Goal: Task Accomplishment & Management: Use online tool/utility

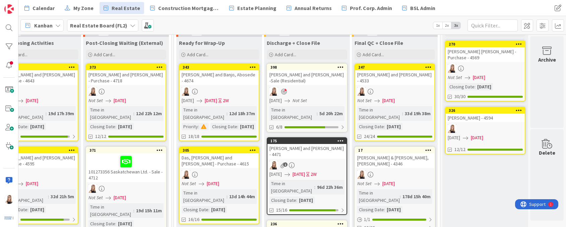
scroll to position [31, 1548]
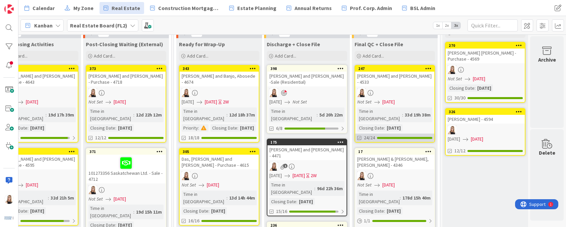
click at [368, 134] on span "24/24" at bounding box center [369, 137] width 11 height 7
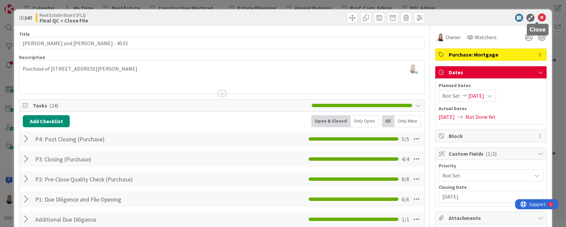
click at [539, 17] on icon at bounding box center [542, 18] width 8 height 8
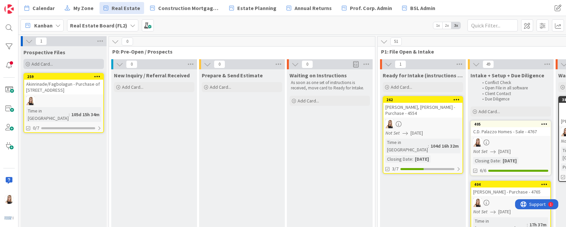
click at [58, 65] on div "Add Card..." at bounding box center [63, 64] width 80 height 10
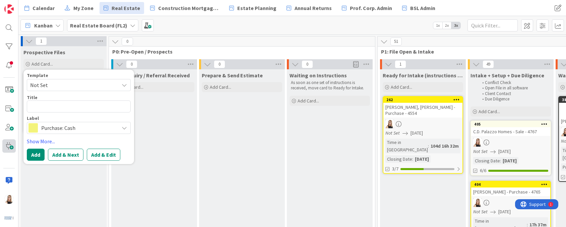
type textarea "x"
type textarea "K"
type textarea "x"
type textarea "Ka"
type textarea "x"
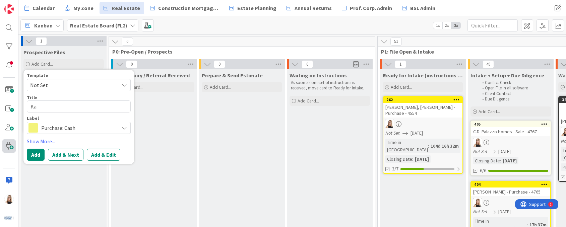
type textarea "Kau"
type textarea "x"
type textarea "Kaur"
type textarea "x"
type textarea "Kaur,"
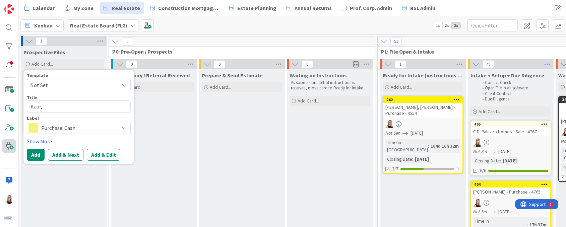
type textarea "x"
type textarea "Kaur,"
type textarea "x"
type textarea "Kaur, M"
type textarea "x"
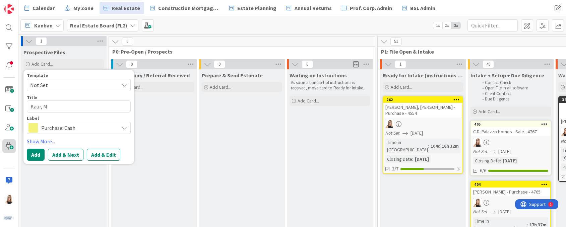
type textarea "Kaur, Ma"
type textarea "x"
type textarea "Kaur, Man"
type textarea "x"
type textarea "Kaur, Manp"
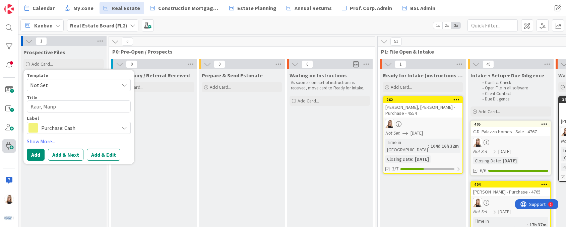
type textarea "x"
type textarea "Kaur, Manpr"
type textarea "x"
type textarea "Kaur, Manpre"
type textarea "x"
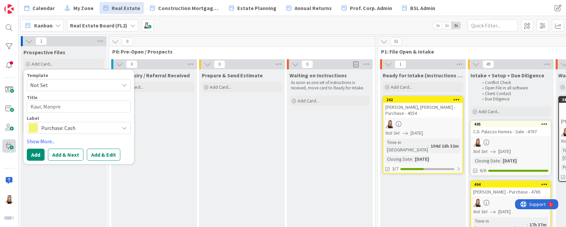
type textarea "Kaur, Manpree"
type textarea "x"
type textarea "[PERSON_NAME]"
type textarea "x"
type textarea "[PERSON_NAME]"
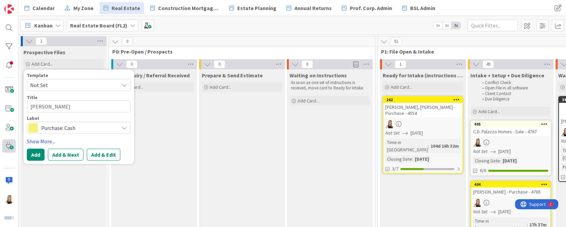
type textarea "x"
type textarea "[PERSON_NAME] an"
type textarea "x"
type textarea "[PERSON_NAME] and"
type textarea "x"
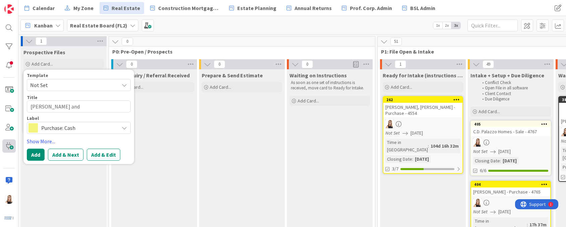
type textarea "[PERSON_NAME] and"
type textarea "x"
type textarea "[PERSON_NAME] and S"
type textarea "x"
type textarea "[PERSON_NAME] and Si"
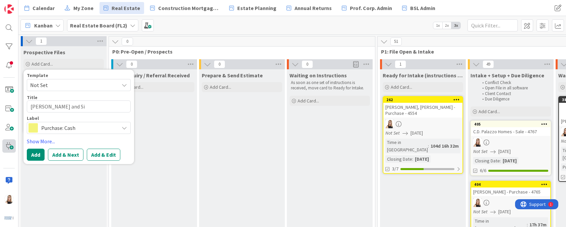
type textarea "x"
type textarea "[PERSON_NAME] and Sin"
type textarea "x"
type textarea "[PERSON_NAME] and Sing"
type textarea "x"
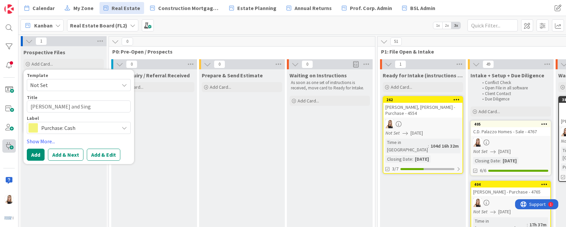
type textarea "[PERSON_NAME] and [PERSON_NAME]"
type textarea "x"
type textarea "[PERSON_NAME] and [PERSON_NAME],"
type textarea "x"
type textarea "[PERSON_NAME] and [PERSON_NAME],"
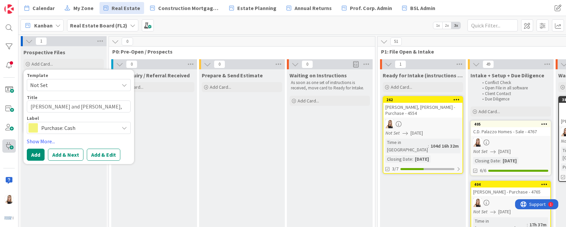
type textarea "x"
type textarea "[PERSON_NAME] and [PERSON_NAME], S"
type textarea "x"
type textarea "[PERSON_NAME] and [PERSON_NAME], Si"
type textarea "x"
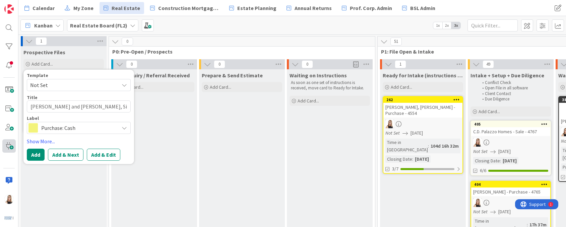
type textarea "[PERSON_NAME] and [PERSON_NAME], Sim"
type textarea "x"
type textarea "[PERSON_NAME] and [PERSON_NAME], Simp"
type textarea "x"
type textarea "[PERSON_NAME] and [PERSON_NAME], Sim"
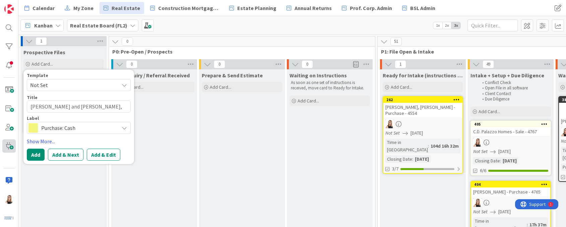
type textarea "x"
type textarea "[PERSON_NAME] and [PERSON_NAME], [PERSON_NAME]"
type textarea "x"
type textarea "[PERSON_NAME] and [PERSON_NAME]"
type textarea "x"
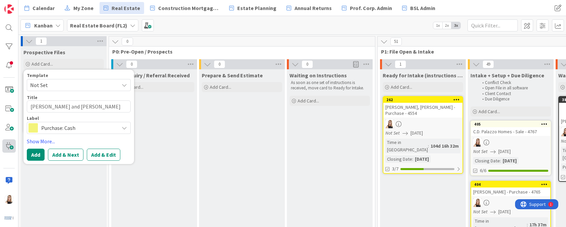
type textarea "[PERSON_NAME] and [PERSON_NAME], [PERSON_NAME]"
type textarea "x"
type textarea "[PERSON_NAME] and [PERSON_NAME], Simranje"
type textarea "x"
type textarea "[PERSON_NAME] and [PERSON_NAME], Simranjee"
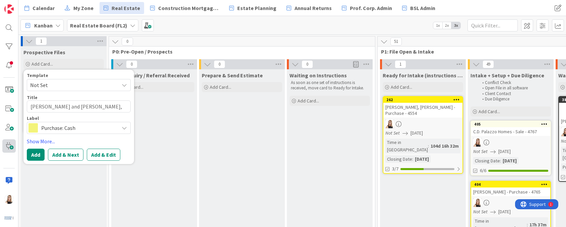
type textarea "x"
type textarea "[PERSON_NAME] and [PERSON_NAME]"
type textarea "x"
type textarea "[PERSON_NAME] and [PERSON_NAME]"
type textarea "x"
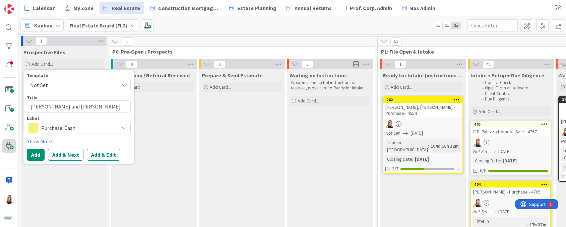
type textarea "[PERSON_NAME] and [PERSON_NAME] -"
type textarea "x"
type textarea "[PERSON_NAME] and [PERSON_NAME] -"
type textarea "x"
type textarea "[PERSON_NAME] and [PERSON_NAME] - 4"
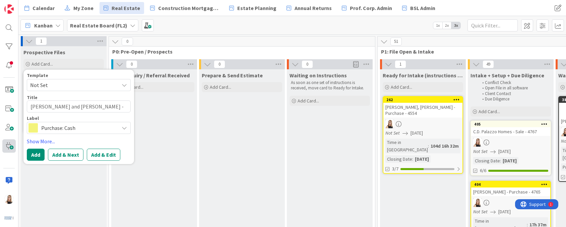
type textarea "x"
type textarea "[PERSON_NAME] and [PERSON_NAME] - 41"
type textarea "x"
type textarea "[PERSON_NAME] and [PERSON_NAME] - 410"
type textarea "x"
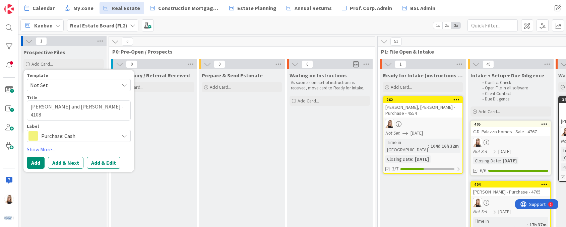
type textarea "[PERSON_NAME] and [PERSON_NAME] - 4108"
click at [90, 134] on span "Purchase: Cash" at bounding box center [78, 135] width 74 height 9
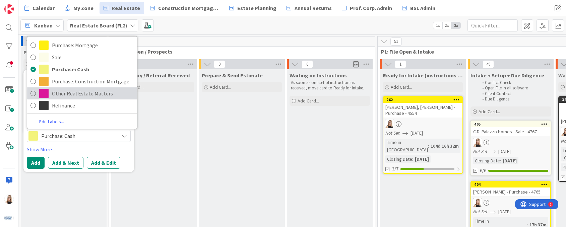
click at [97, 96] on span "Other Real Estate Matters" at bounding box center [93, 94] width 82 height 10
type textarea "x"
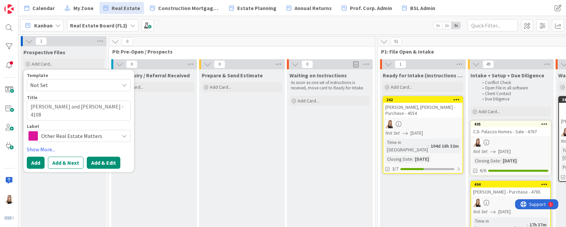
click at [99, 163] on button "Add & Edit" at bounding box center [104, 163] width 34 height 12
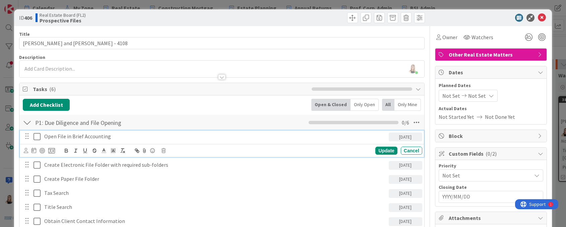
click at [36, 137] on icon at bounding box center [37, 137] width 7 height 8
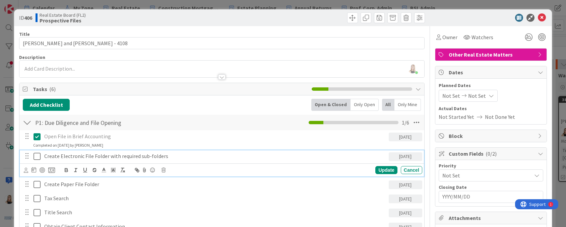
click at [36, 158] on icon at bounding box center [37, 157] width 7 height 8
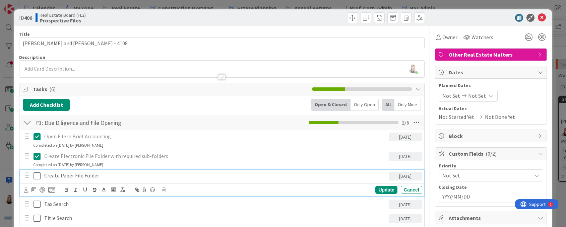
click at [36, 177] on icon at bounding box center [37, 176] width 7 height 8
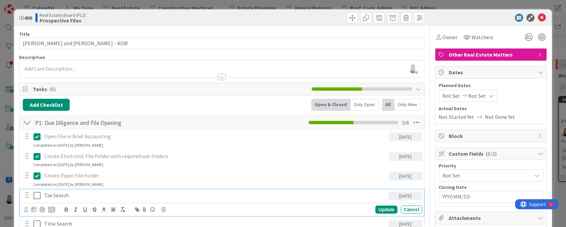
click at [36, 198] on icon at bounding box center [37, 196] width 7 height 8
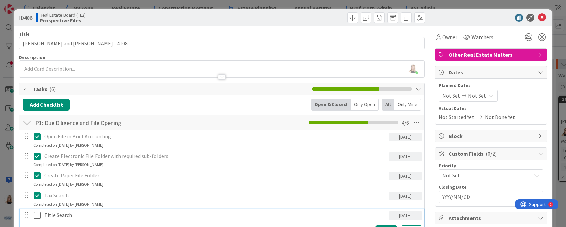
click at [36, 215] on icon at bounding box center [37, 216] width 7 height 8
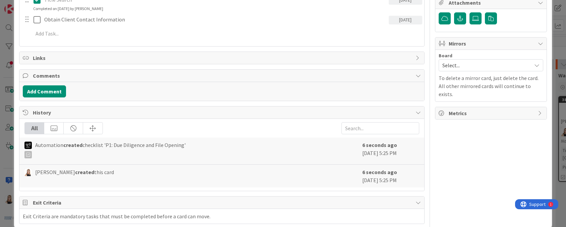
scroll to position [215, 0]
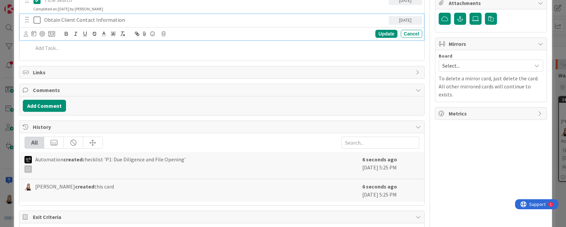
click at [37, 22] on icon at bounding box center [37, 20] width 7 height 8
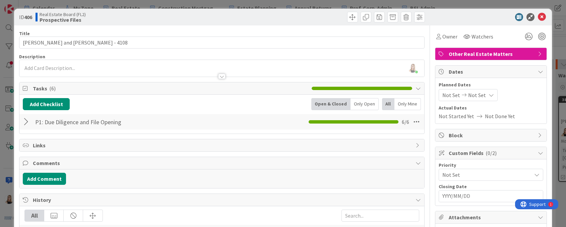
scroll to position [0, 0]
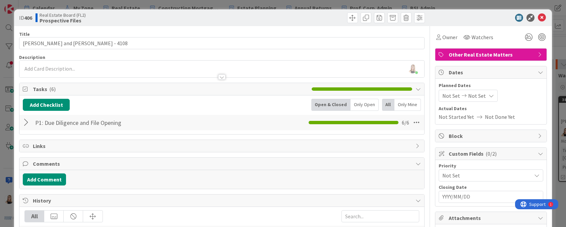
click at [122, 72] on div at bounding box center [221, 73] width 405 height 7
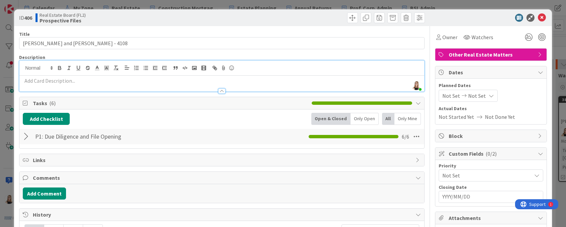
click at [105, 83] on p at bounding box center [222, 81] width 398 height 8
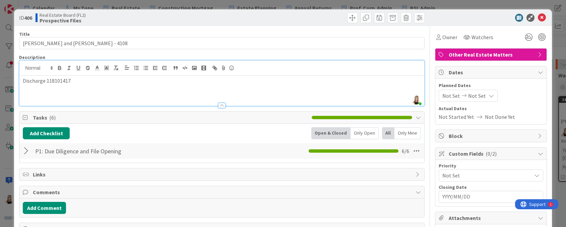
click at [46, 83] on p "Discharge 118101417" at bounding box center [222, 81] width 398 height 8
click at [136, 83] on p "Discharge of interest register #118101417" at bounding box center [222, 81] width 398 height 8
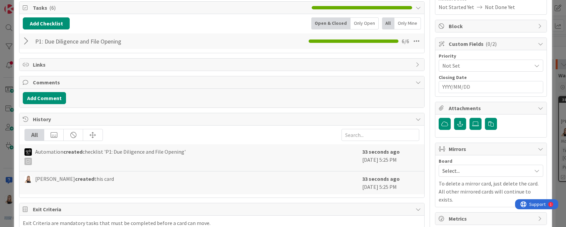
scroll to position [56, 0]
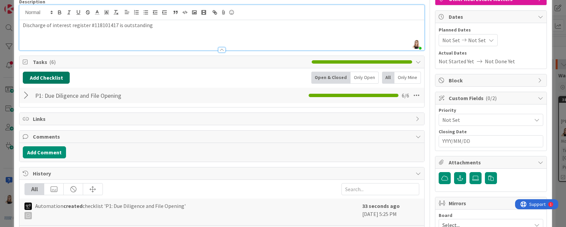
click at [49, 77] on button "Add Checklist" at bounding box center [46, 78] width 47 height 12
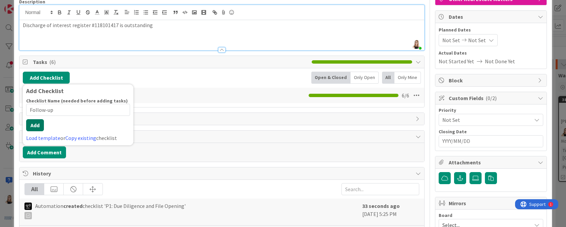
type input "Follow-up"
click at [37, 128] on button "Add" at bounding box center [35, 125] width 18 height 12
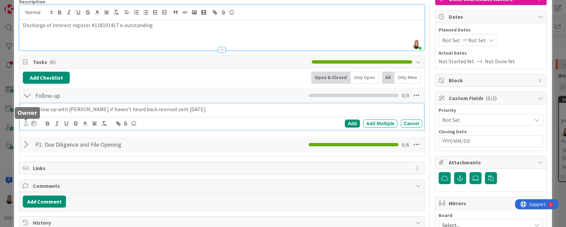
click at [24, 124] on icon at bounding box center [26, 123] width 4 height 5
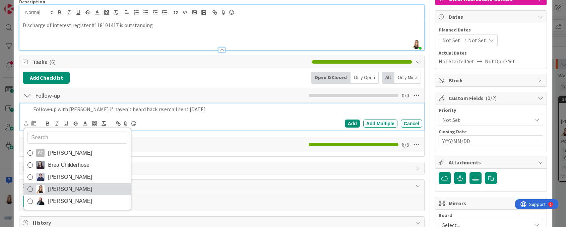
drag, startPoint x: 52, startPoint y: 189, endPoint x: 109, endPoint y: 177, distance: 58.7
click at [52, 189] on span "[PERSON_NAME]" at bounding box center [70, 189] width 44 height 10
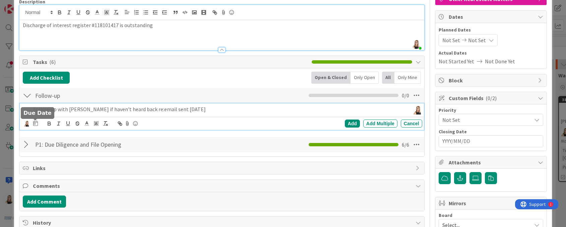
click at [37, 126] on icon at bounding box center [35, 123] width 5 height 5
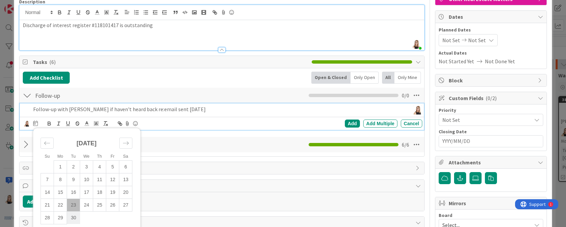
click at [72, 221] on td "30" at bounding box center [73, 218] width 13 height 13
type input "[DATE]"
click at [346, 122] on div "Add" at bounding box center [352, 124] width 15 height 8
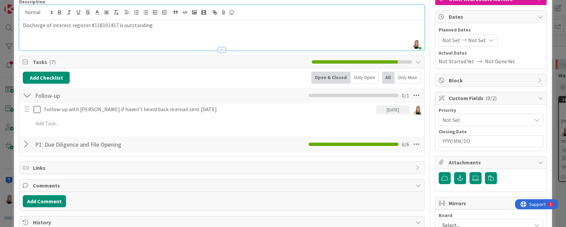
click at [476, 41] on span "Not Set" at bounding box center [478, 40] width 18 height 8
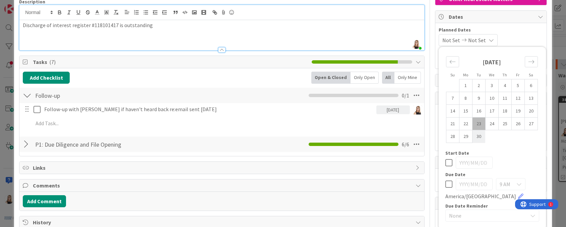
click at [475, 141] on td "30" at bounding box center [479, 136] width 13 height 13
click at [473, 126] on td "23" at bounding box center [479, 124] width 13 height 13
type input "[DATE]"
click at [446, 184] on icon at bounding box center [449, 184] width 7 height 8
click at [480, 185] on input "[DATE]" at bounding box center [474, 184] width 37 height 12
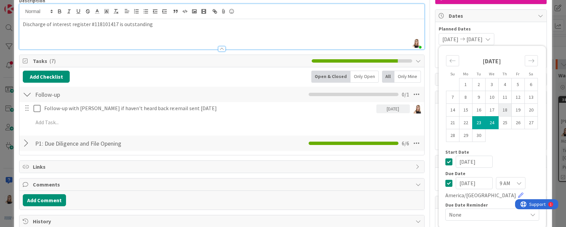
scroll to position [57, 0]
click at [475, 137] on td "30" at bounding box center [479, 135] width 13 height 13
type input "[DATE]"
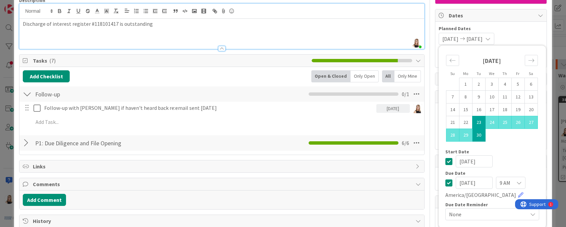
click at [446, 162] on icon at bounding box center [449, 162] width 7 height 8
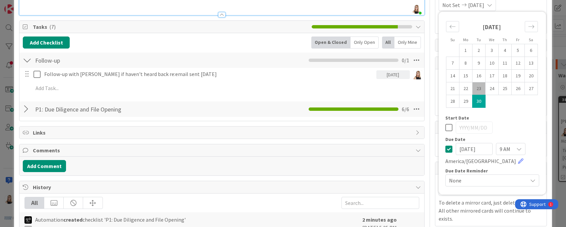
scroll to position [91, 0]
click at [498, 180] on span "None" at bounding box center [486, 180] width 75 height 9
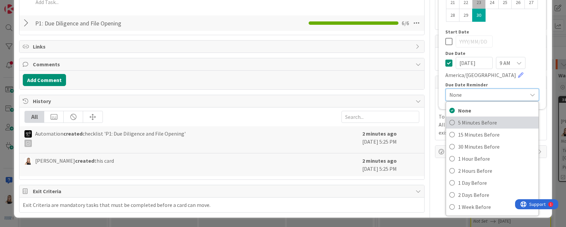
click at [486, 126] on span "5 Minutes Before" at bounding box center [496, 123] width 77 height 10
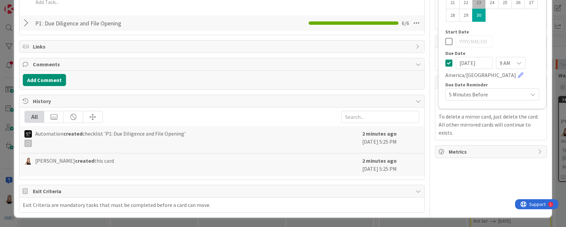
click at [502, 65] on span "9 AM" at bounding box center [505, 62] width 11 height 9
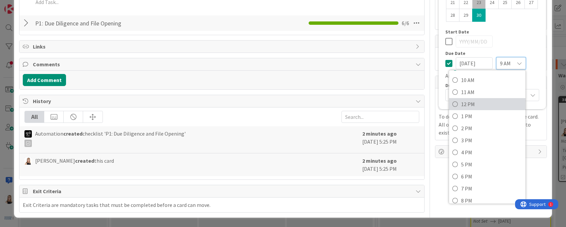
scroll to position [119, 0]
click at [466, 96] on span "11 AM" at bounding box center [491, 93] width 61 height 10
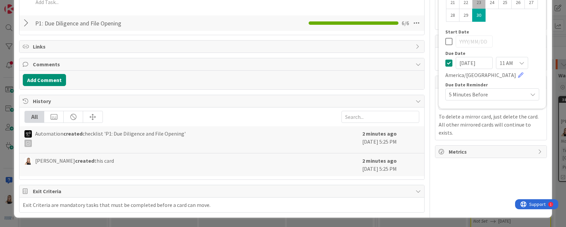
click at [534, 55] on div "Due Date" at bounding box center [493, 53] width 94 height 5
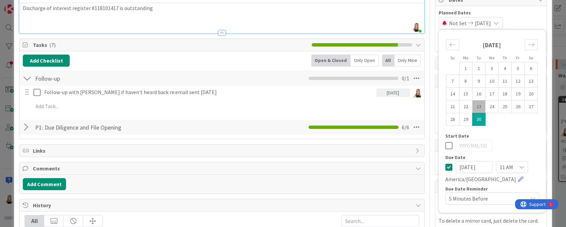
scroll to position [0, 0]
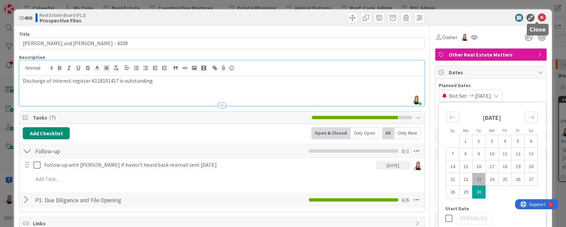
click at [538, 18] on icon at bounding box center [542, 18] width 8 height 8
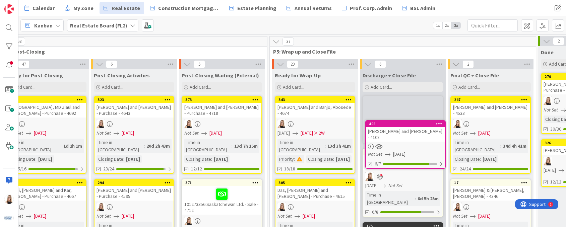
scroll to position [0, 1448]
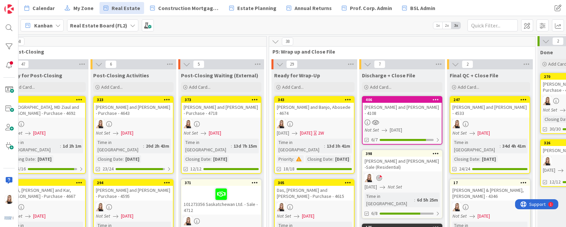
drag, startPoint x: 55, startPoint y: 122, endPoint x: 475, endPoint y: 214, distance: 430.6
